Goal: Transaction & Acquisition: Subscribe to service/newsletter

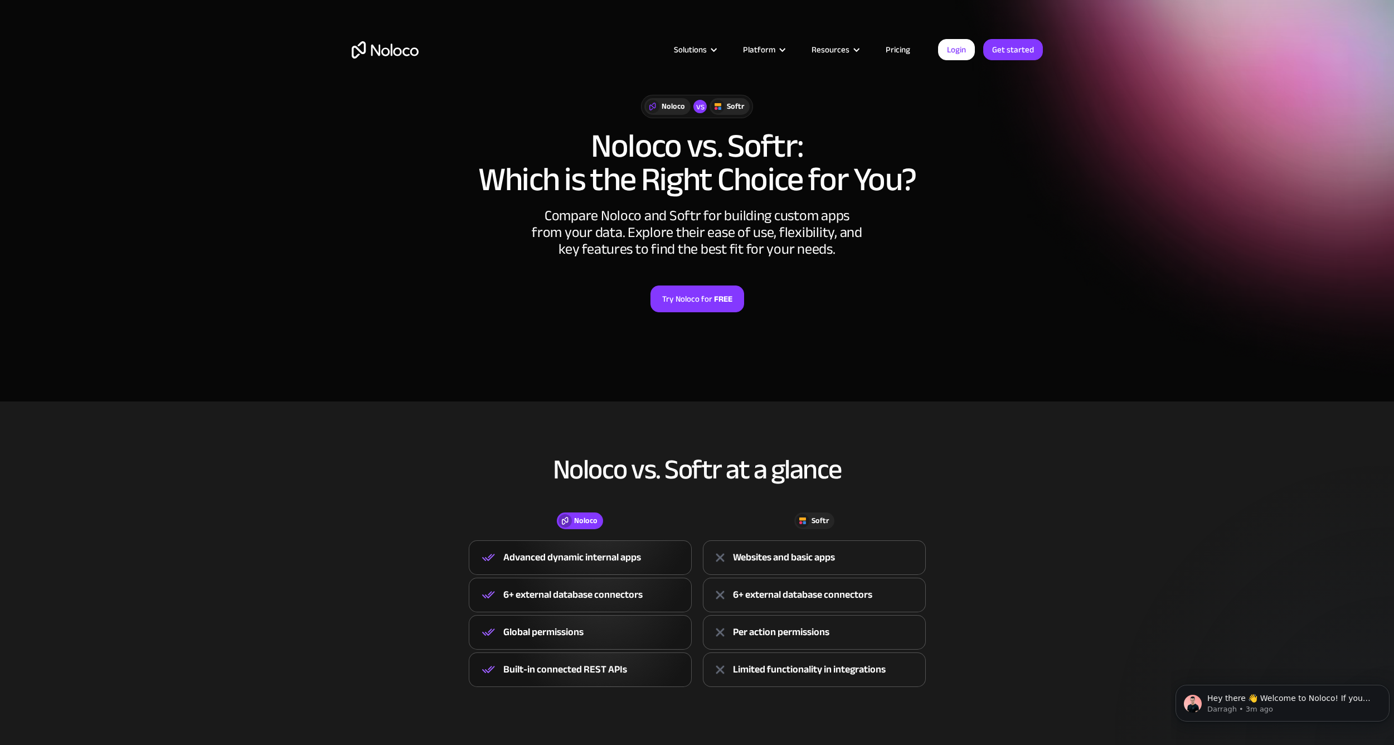
click at [898, 50] on link "Pricing" at bounding box center [898, 49] width 52 height 14
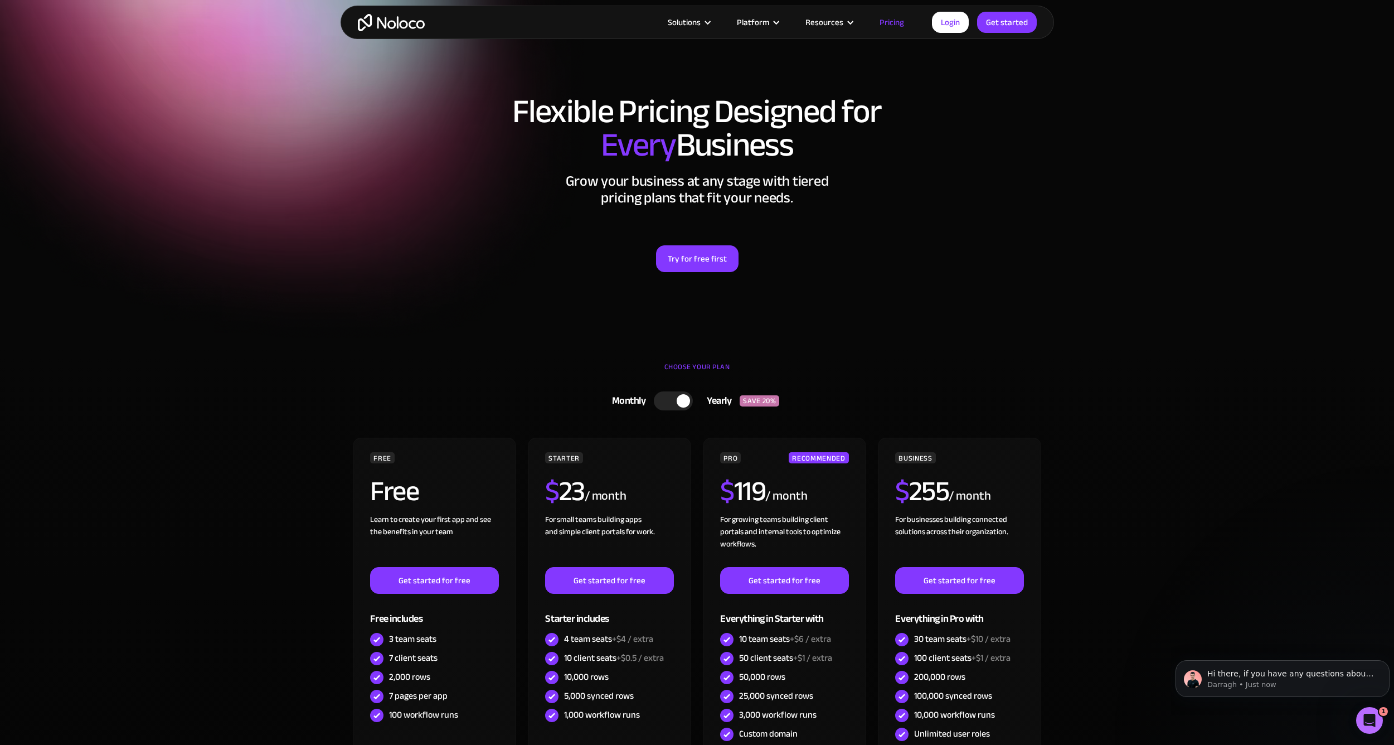
scroll to position [223, 0]
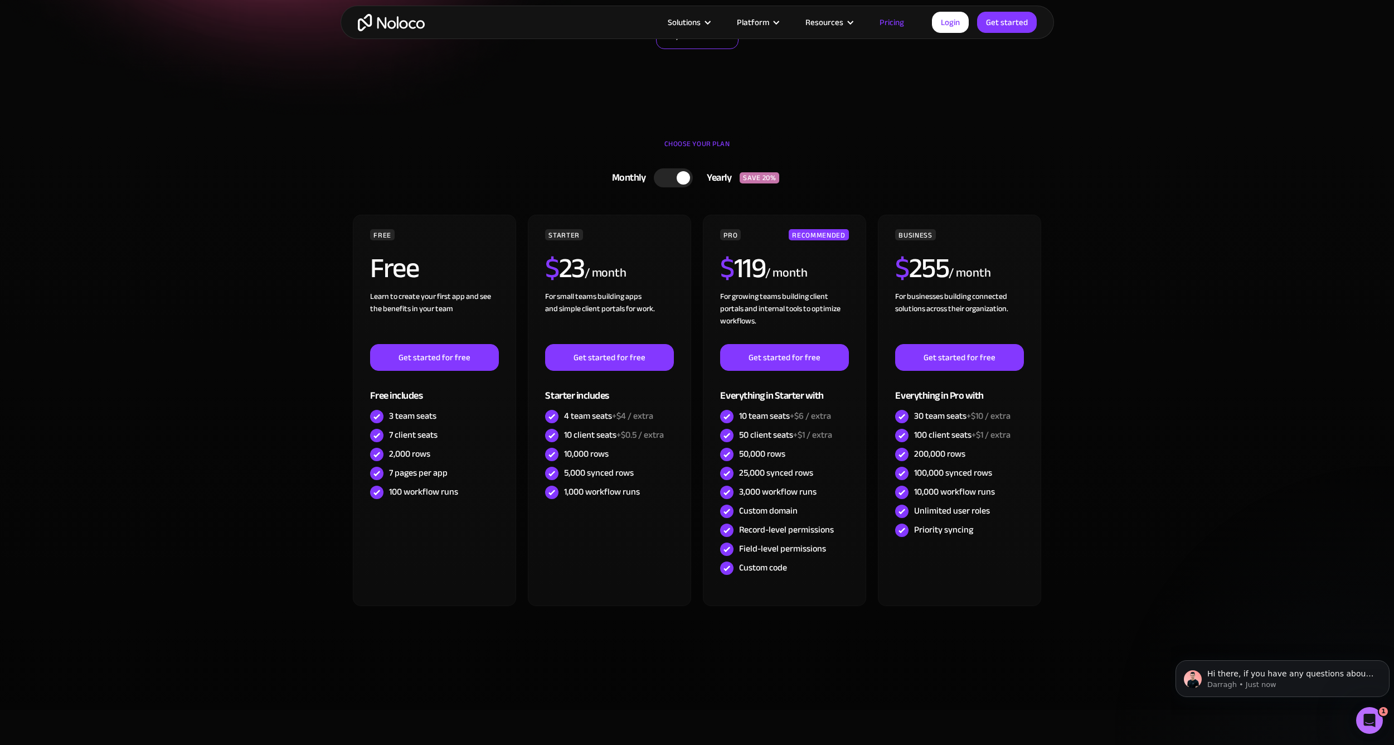
click at [712, 45] on link "Try for free first" at bounding box center [697, 35] width 82 height 27
